Goal: Contribute content: Contribute content

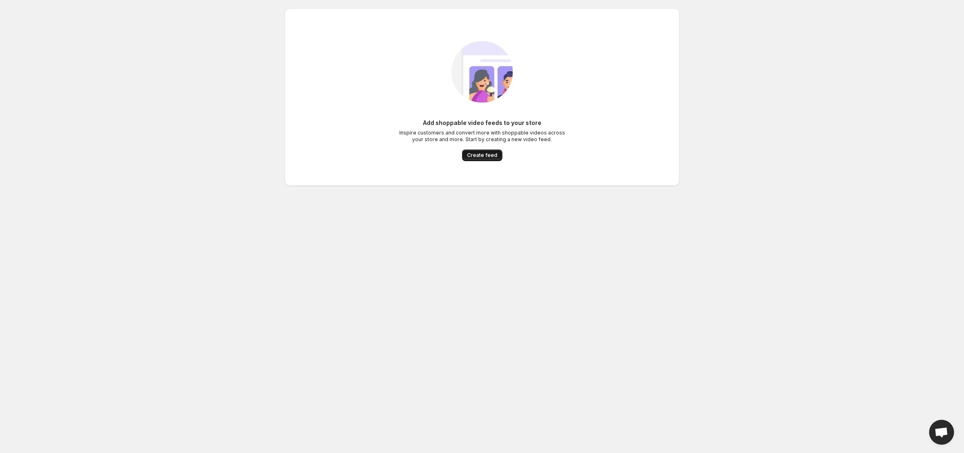
click at [479, 158] on span "Create feed" at bounding box center [482, 155] width 30 height 7
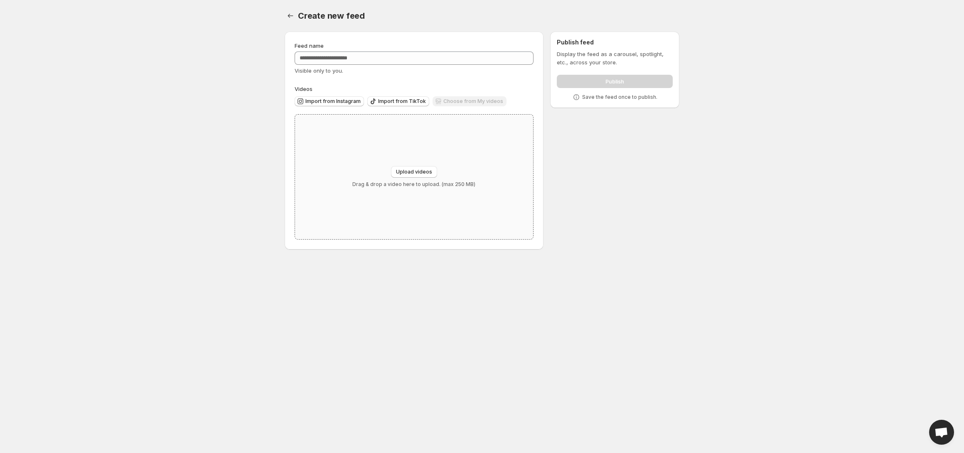
click at [389, 164] on div "Upload videos Drag & drop a video here to upload. (max 250 MB)" at bounding box center [414, 177] width 238 height 125
type input "**********"
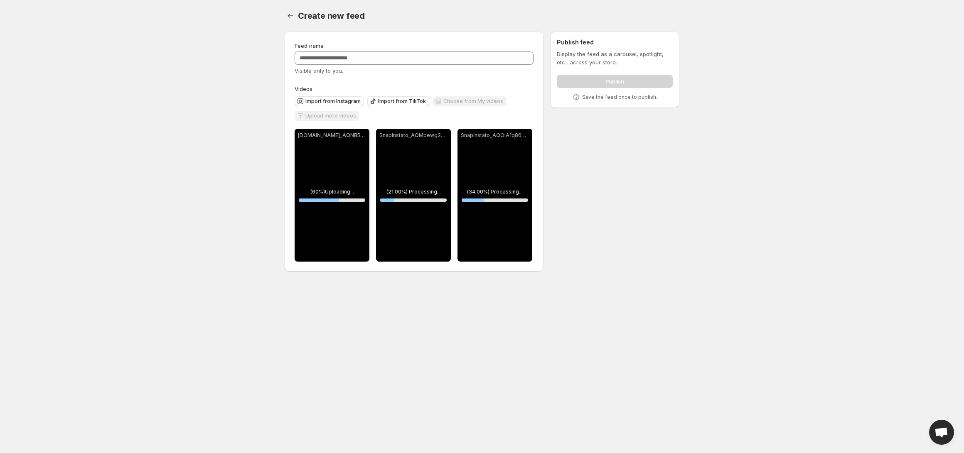
click at [356, 66] on div "Feed name Visible only to you." at bounding box center [414, 58] width 239 height 33
click at [356, 64] on input "Feed name" at bounding box center [414, 58] width 239 height 13
type input "*********"
drag, startPoint x: 374, startPoint y: 44, endPoint x: 373, endPoint y: 49, distance: 5.5
click at [374, 44] on div "Feed name" at bounding box center [414, 46] width 239 height 8
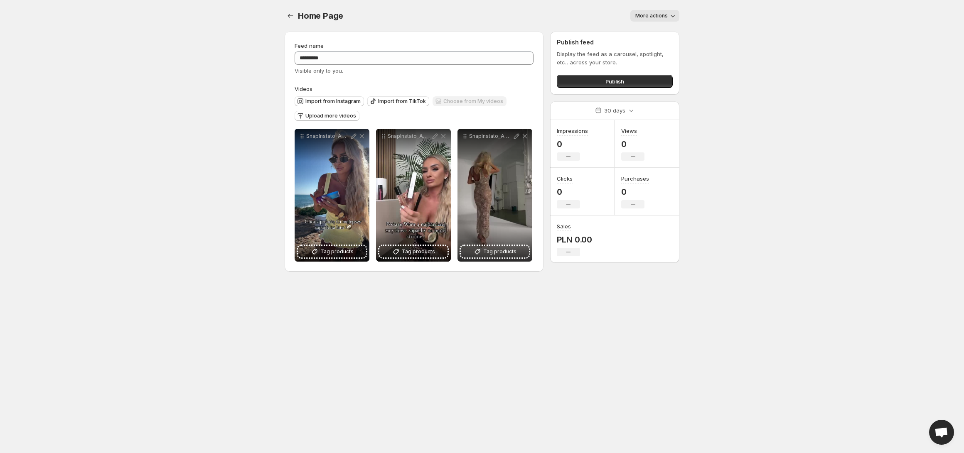
click at [648, 14] on span "More actions" at bounding box center [651, 15] width 32 height 7
click at [594, 15] on div "More actions" at bounding box center [516, 16] width 326 height 12
click at [602, 81] on button "Publish" at bounding box center [615, 81] width 116 height 13
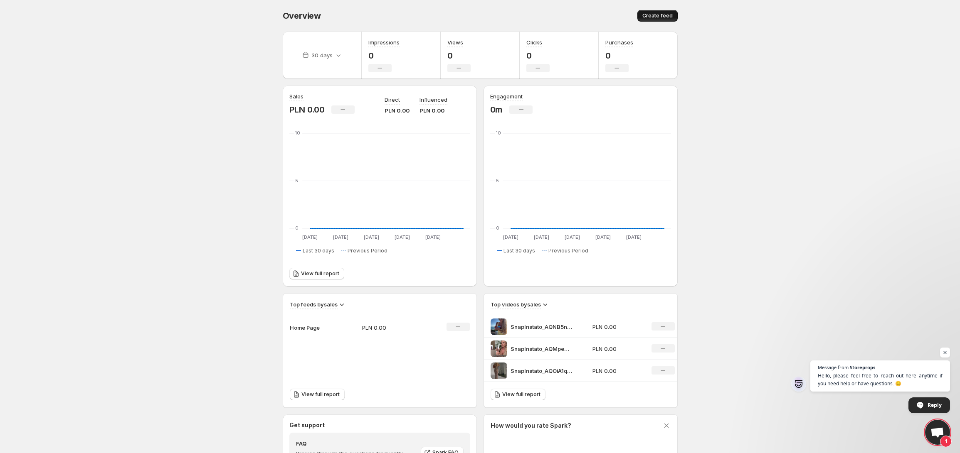
click at [662, 18] on span "Create feed" at bounding box center [657, 15] width 30 height 7
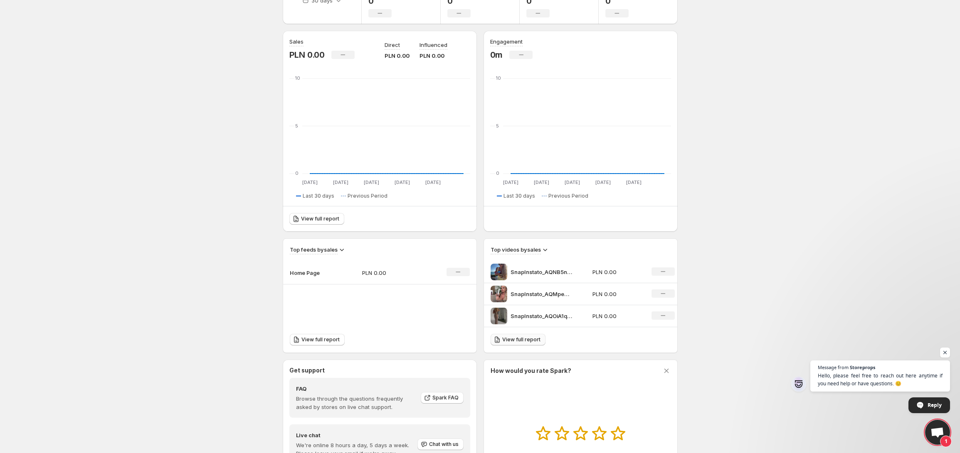
scroll to position [55, 0]
click at [533, 274] on p "SnapInstato_AQNB5nUXPLUrBnV7xpj5qnLbv2PNLFba9PNsukoZWzPYMh87fhw9W4NemGUD2fgpIIN…" at bounding box center [541, 272] width 62 height 8
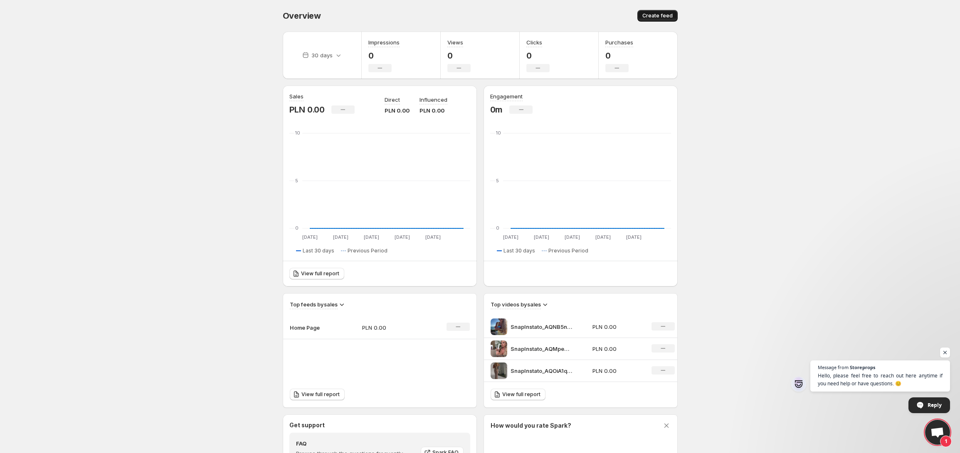
click at [673, 12] on button "Create feed" at bounding box center [657, 16] width 40 height 12
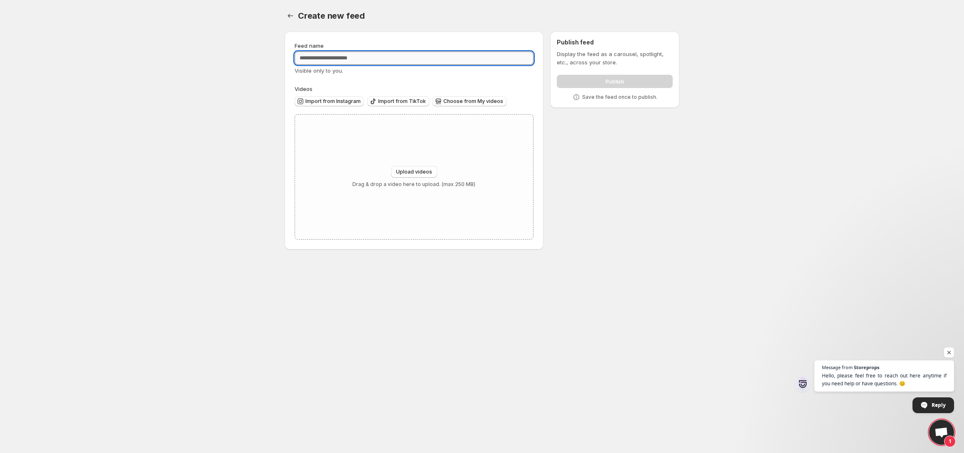
click at [346, 64] on input "Feed name" at bounding box center [414, 58] width 239 height 13
type input "*********"
click at [357, 157] on div "Upload videos Drag & drop a video here to upload. (max 250 MB)" at bounding box center [414, 177] width 238 height 125
type input "**********"
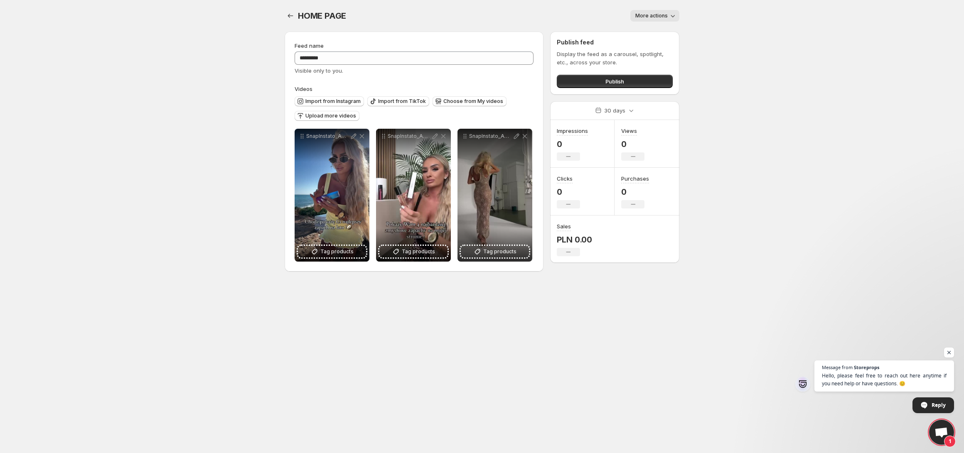
click at [653, 12] on button "More actions" at bounding box center [654, 16] width 49 height 12
click at [594, 83] on button "Publish" at bounding box center [615, 81] width 116 height 13
click at [610, 81] on span "Publish" at bounding box center [615, 81] width 19 height 8
